Goal: Obtain resource: Download file/media

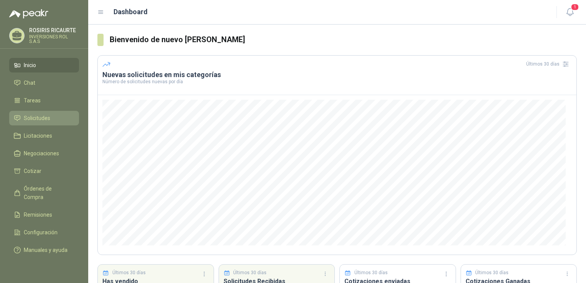
click at [34, 118] on span "Solicitudes" at bounding box center [37, 118] width 26 height 8
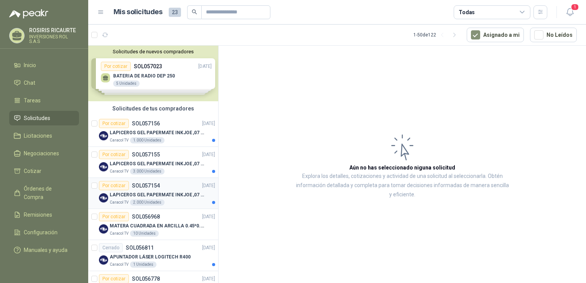
scroll to position [38, 0]
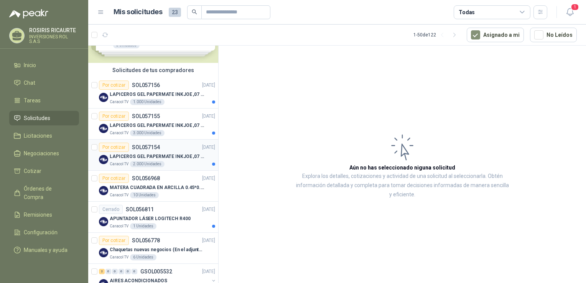
click at [169, 167] on article "Por cotizar SOL057154 [DATE] LAPICEROS GEL PAPERMATE INKJOE ,07 1 LOGO 1 TINTA …" at bounding box center [153, 154] width 130 height 31
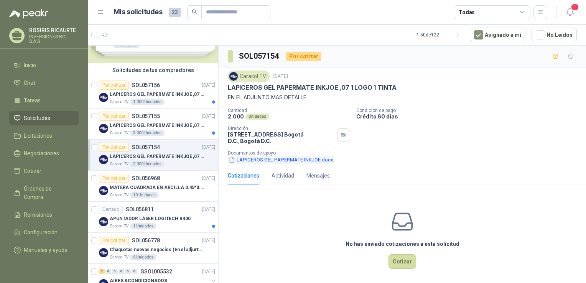
click at [284, 158] on button "LAPICEROS GEL PAPERMATE INKJOE.docx" at bounding box center [281, 160] width 106 height 8
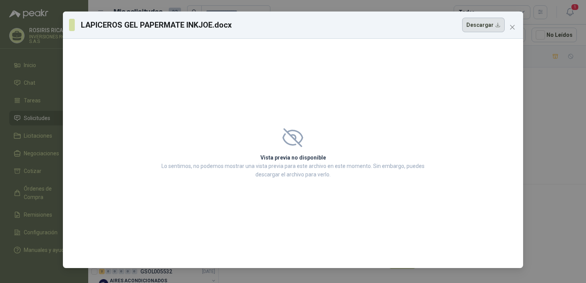
click at [487, 26] on button "Descargar" at bounding box center [483, 25] width 43 height 15
click at [325, 5] on div "LAPICEROS GEL PAPERMATE INKJOE.docx Descargar Vista previa no disponible Lo sen…" at bounding box center [293, 141] width 586 height 283
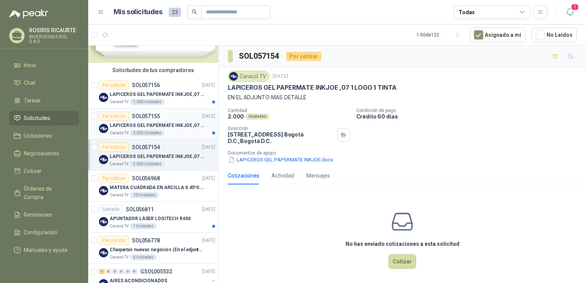
click at [136, 126] on p "LAPICEROS GEL PAPERMATE INKJOE ,07 1 LOGO 1 TINTA" at bounding box center [157, 125] width 95 height 7
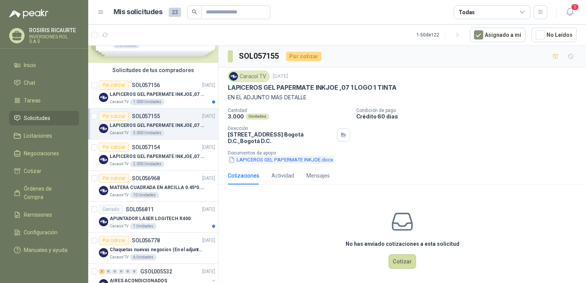
click at [269, 160] on button "LAPICEROS GEL PAPERMATE INKJOE.docx" at bounding box center [281, 160] width 106 height 8
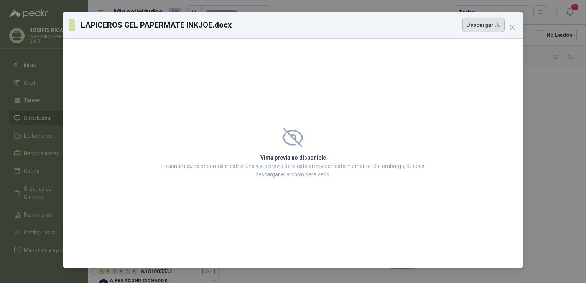
click at [486, 26] on button "Descargar" at bounding box center [483, 25] width 43 height 15
click at [544, 75] on div "LAPICEROS GEL PAPERMATE INKJOE.docx Descargar Vista previa no disponible Lo sen…" at bounding box center [293, 141] width 586 height 283
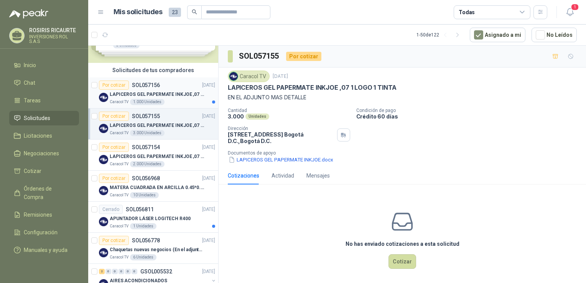
click at [118, 95] on p "LAPICEROS GEL PAPERMATE INKJOE ,07 1 LOGO 1 TINTA" at bounding box center [157, 94] width 95 height 7
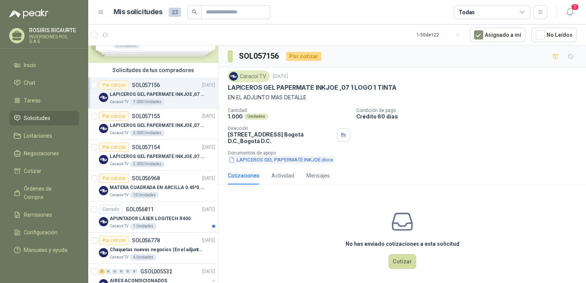
click at [288, 161] on button "LAPICEROS GEL PAPERMATE INKJOE.docx" at bounding box center [281, 160] width 106 height 8
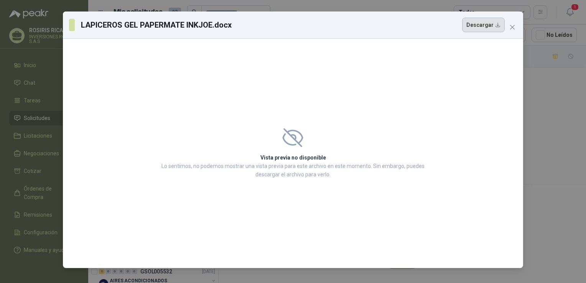
click at [490, 27] on button "Descargar" at bounding box center [483, 25] width 43 height 15
click at [556, 93] on div "LAPICEROS GEL PAPERMATE INKJOE.docx Descargar Vista previa no disponible Lo sen…" at bounding box center [293, 141] width 586 height 283
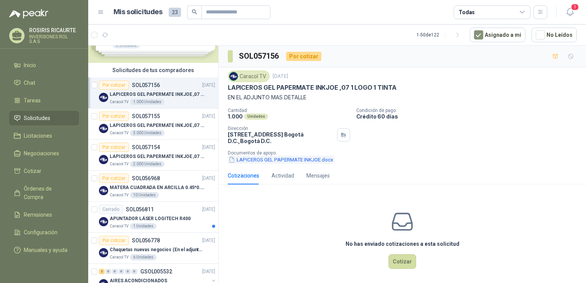
click at [264, 159] on button "LAPICEROS GEL PAPERMATE INKJOE.docx" at bounding box center [281, 160] width 106 height 8
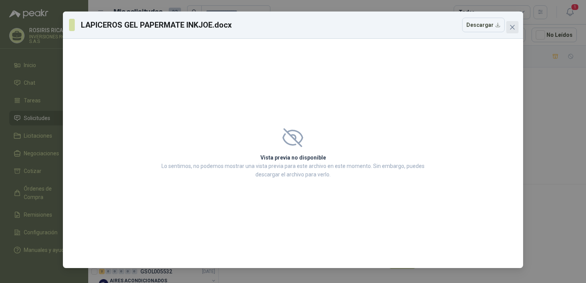
click at [511, 28] on icon "close" at bounding box center [512, 27] width 5 height 5
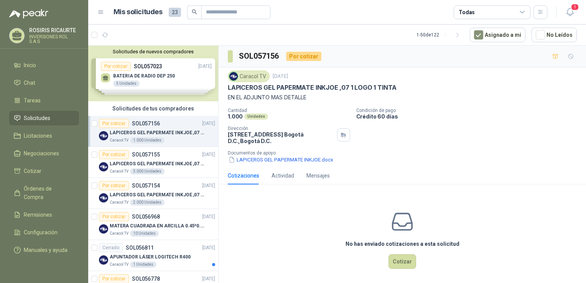
click at [356, 17] on article "Mis solicitudes 23 Todas" at bounding box center [330, 12] width 434 height 14
click at [42, 121] on span "Solicitudes" at bounding box center [37, 118] width 26 height 8
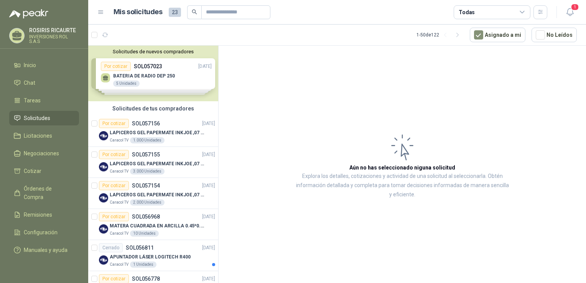
click at [311, 120] on article "Aún no has seleccionado niguna solicitud Explora los detalles, cotizaciones y a…" at bounding box center [401, 166] width 367 height 240
